Goal: Navigation & Orientation: Find specific page/section

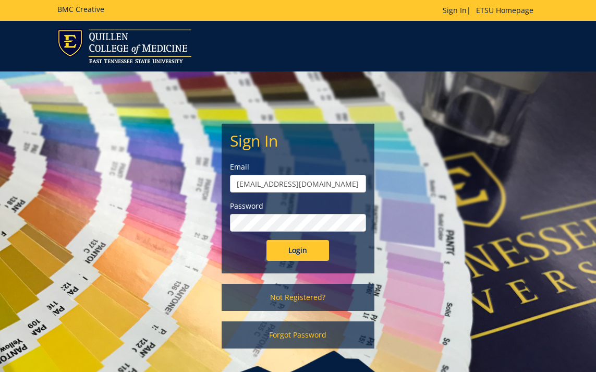
click at [309, 261] on div "Sign In Email [EMAIL_ADDRESS][DOMAIN_NAME] Password Login" at bounding box center [298, 198] width 152 height 149
click at [309, 257] on input "Login" at bounding box center [297, 250] width 63 height 21
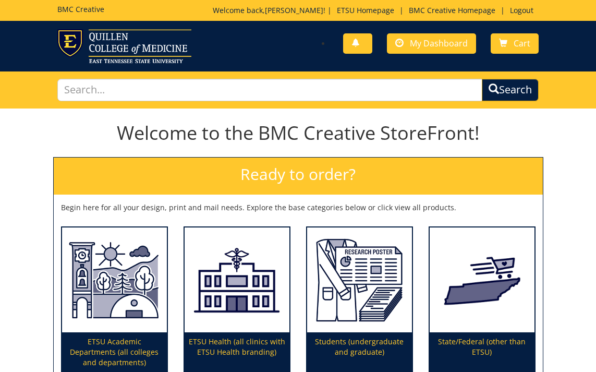
scroll to position [2, 0]
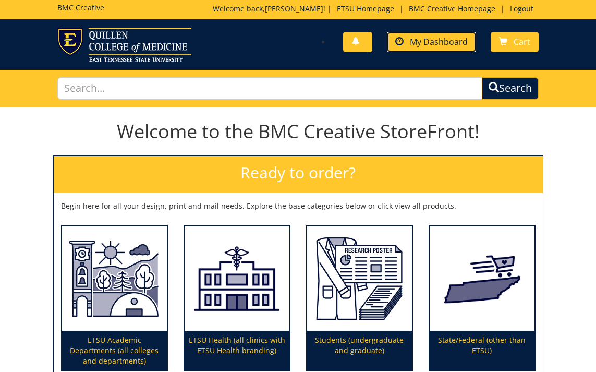
click at [427, 41] on span "My Dashboard" at bounding box center [439, 41] width 58 height 11
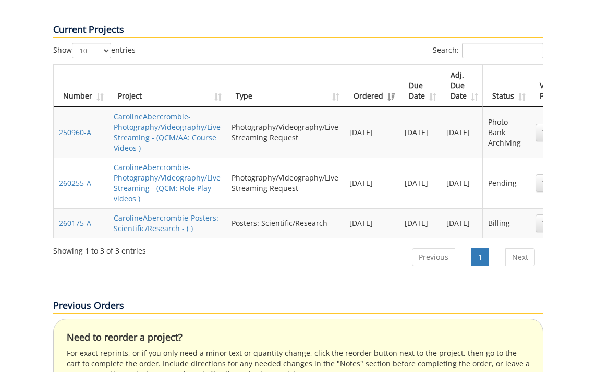
scroll to position [383, 0]
